Goal: Task Accomplishment & Management: Complete application form

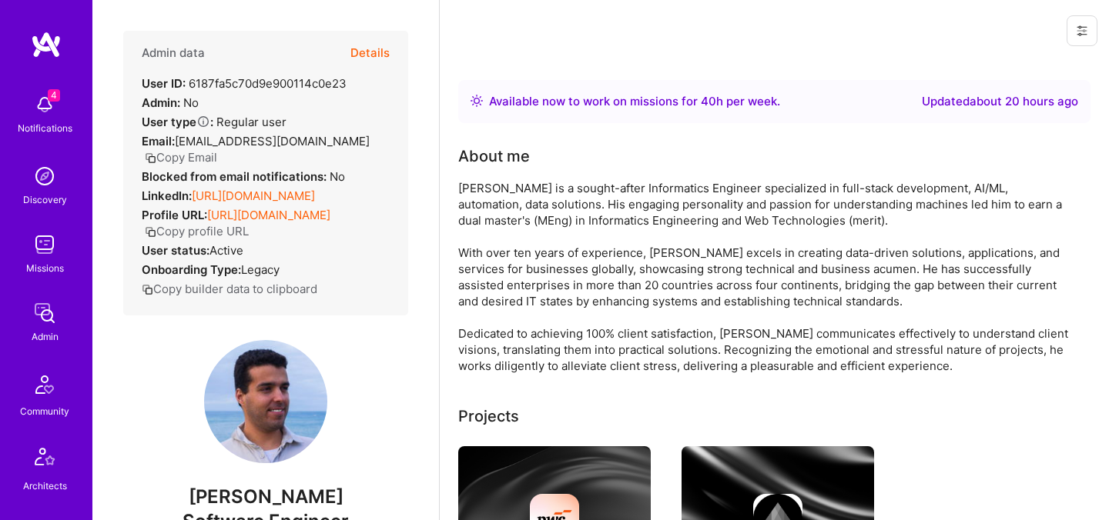
click at [366, 52] on button "Details" at bounding box center [369, 53] width 39 height 45
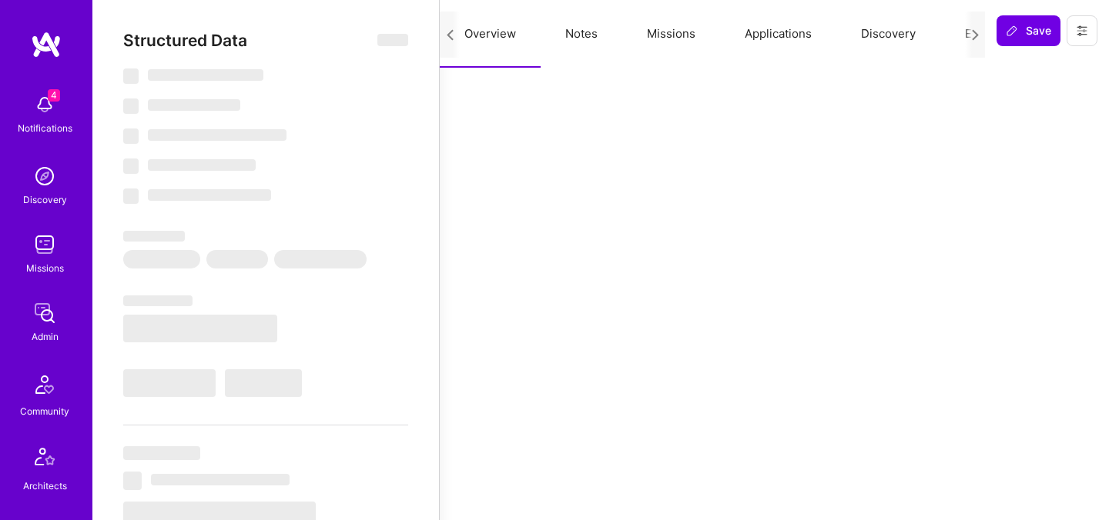
scroll to position [0, 59]
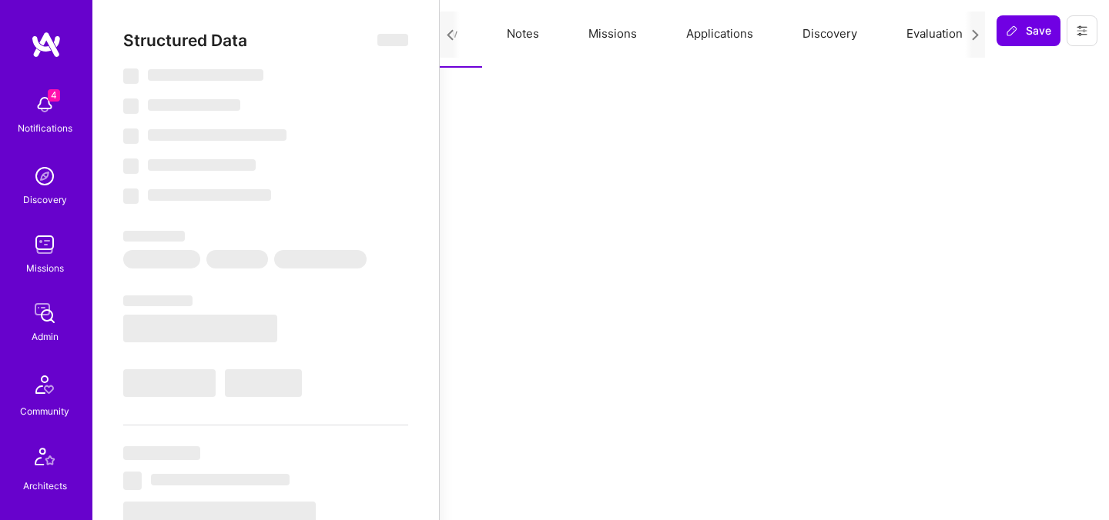
click at [947, 35] on button "Evaluation" at bounding box center [934, 34] width 105 height 68
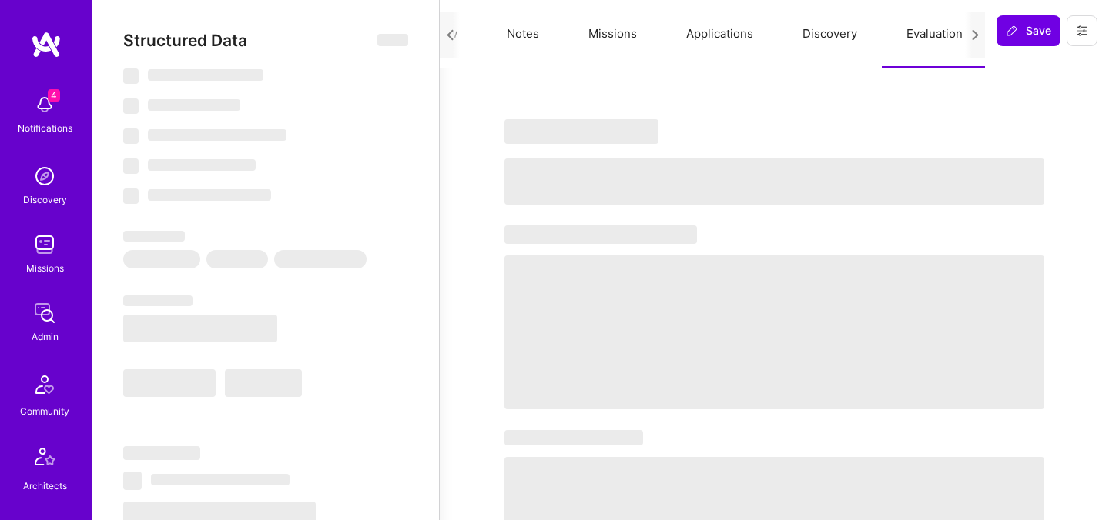
select select "Right Now"
select select "5"
select select "7"
select select "6"
select select "7"
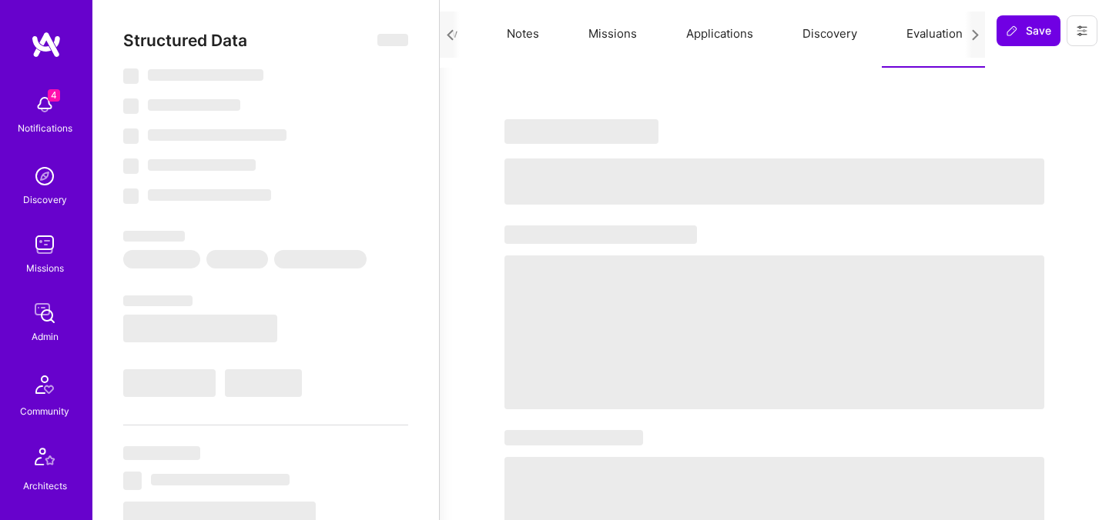
select select "PT"
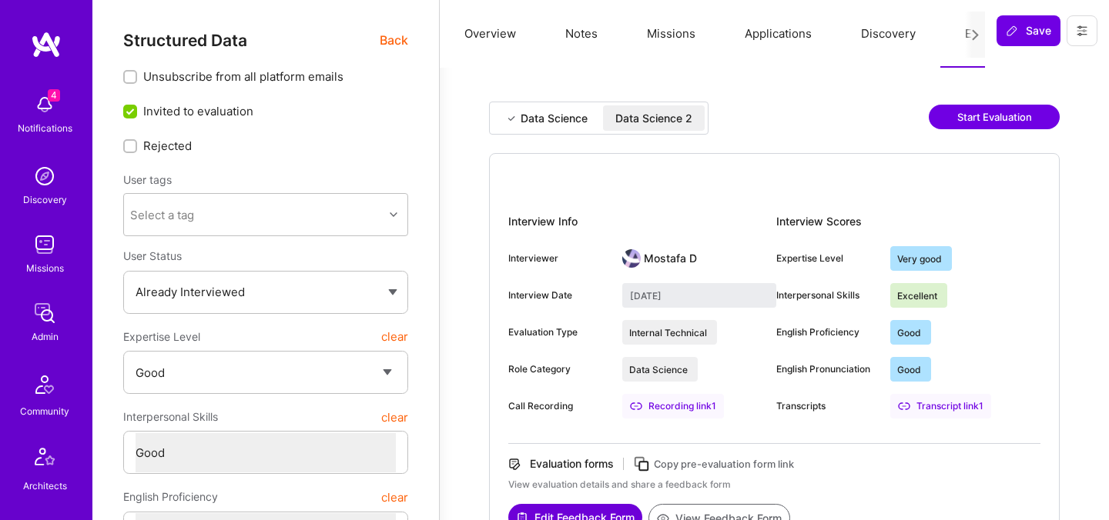
select select "4"
select select "6"
select select "RS"
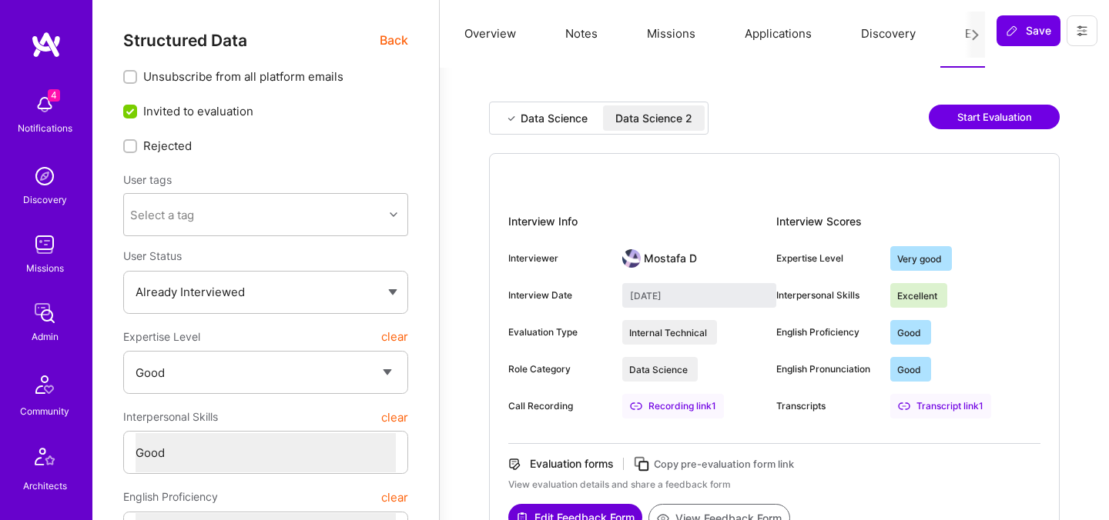
select select "Right Now"
